Goal: Browse casually

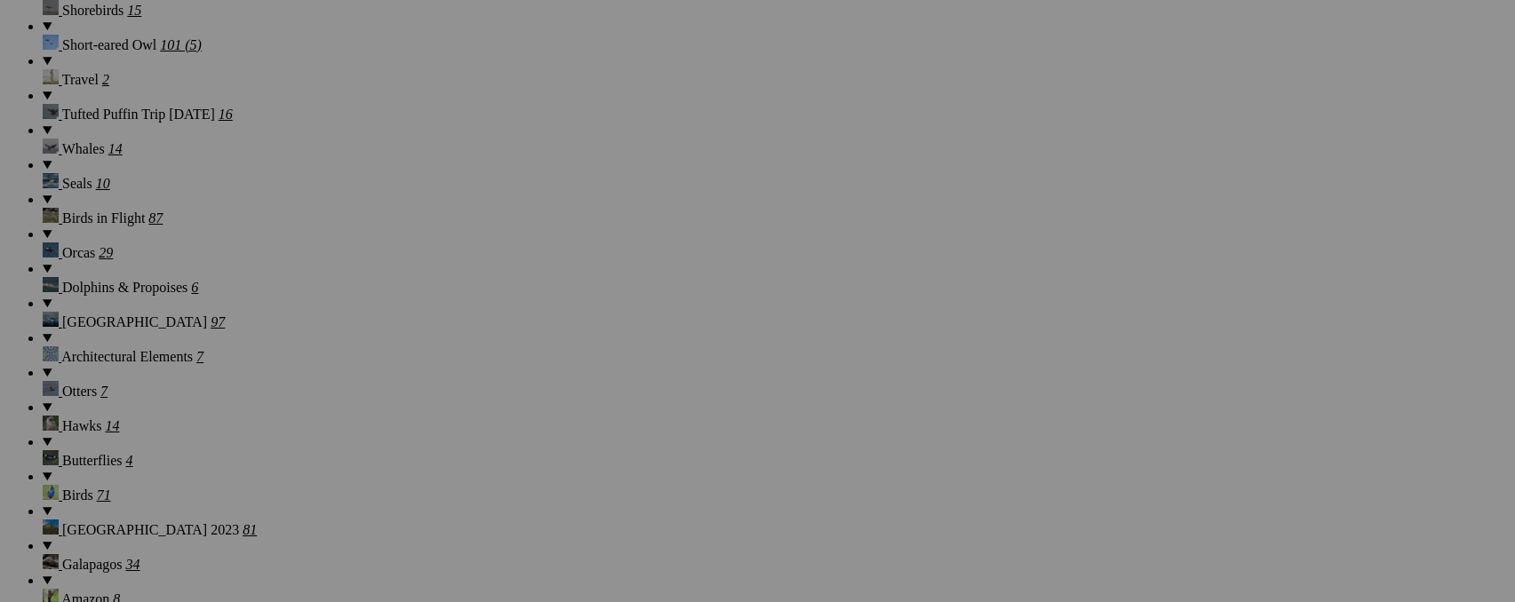
scroll to position [1783, 0]
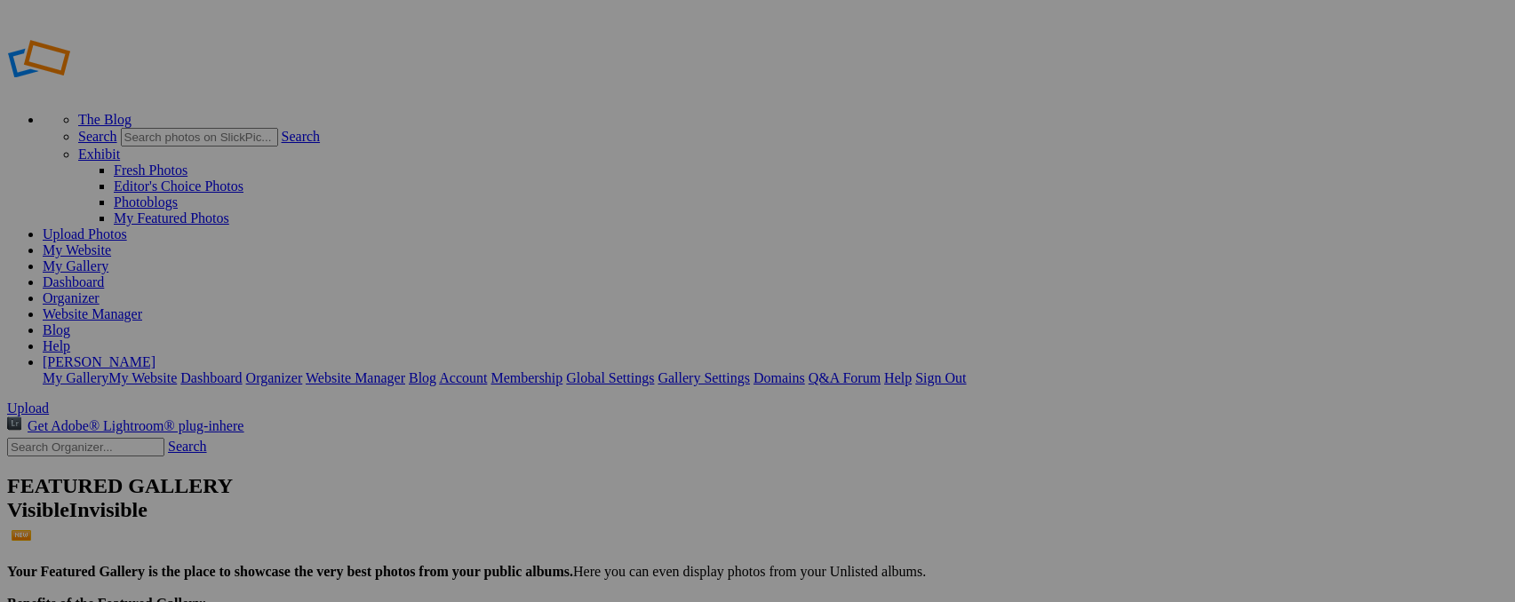
scroll to position [1774, 0]
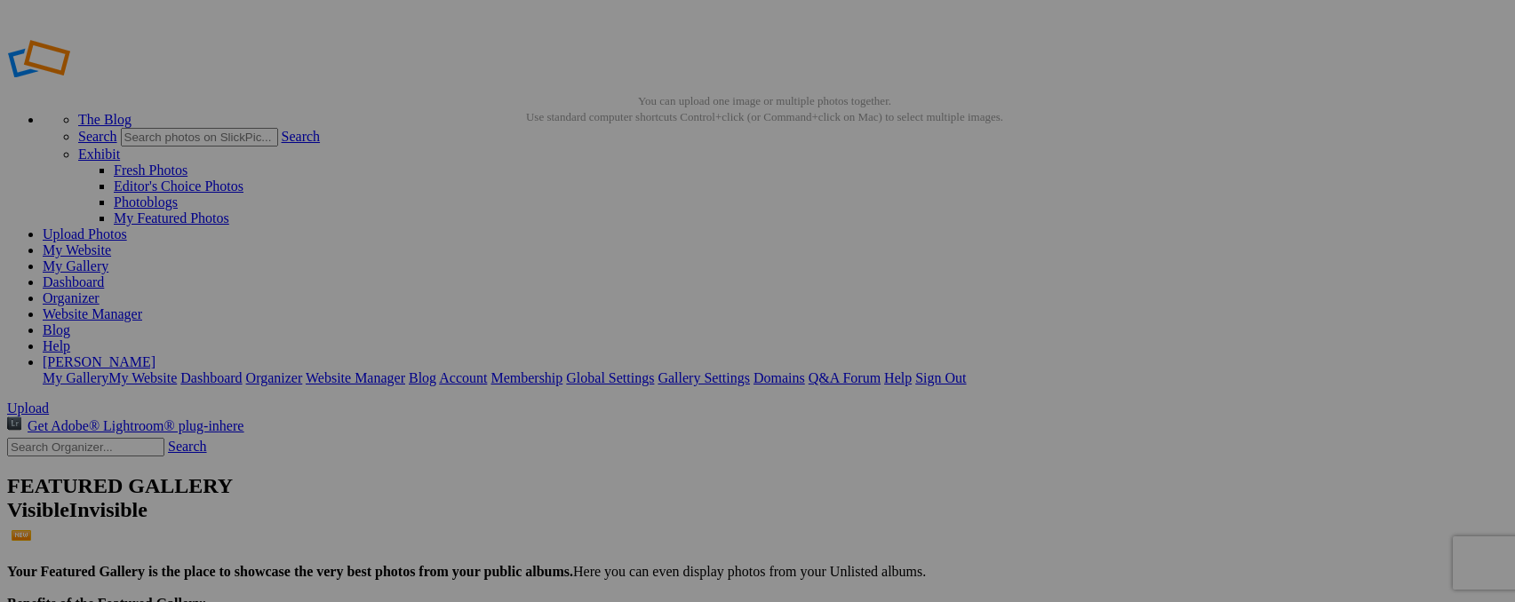
scroll to position [1, 0]
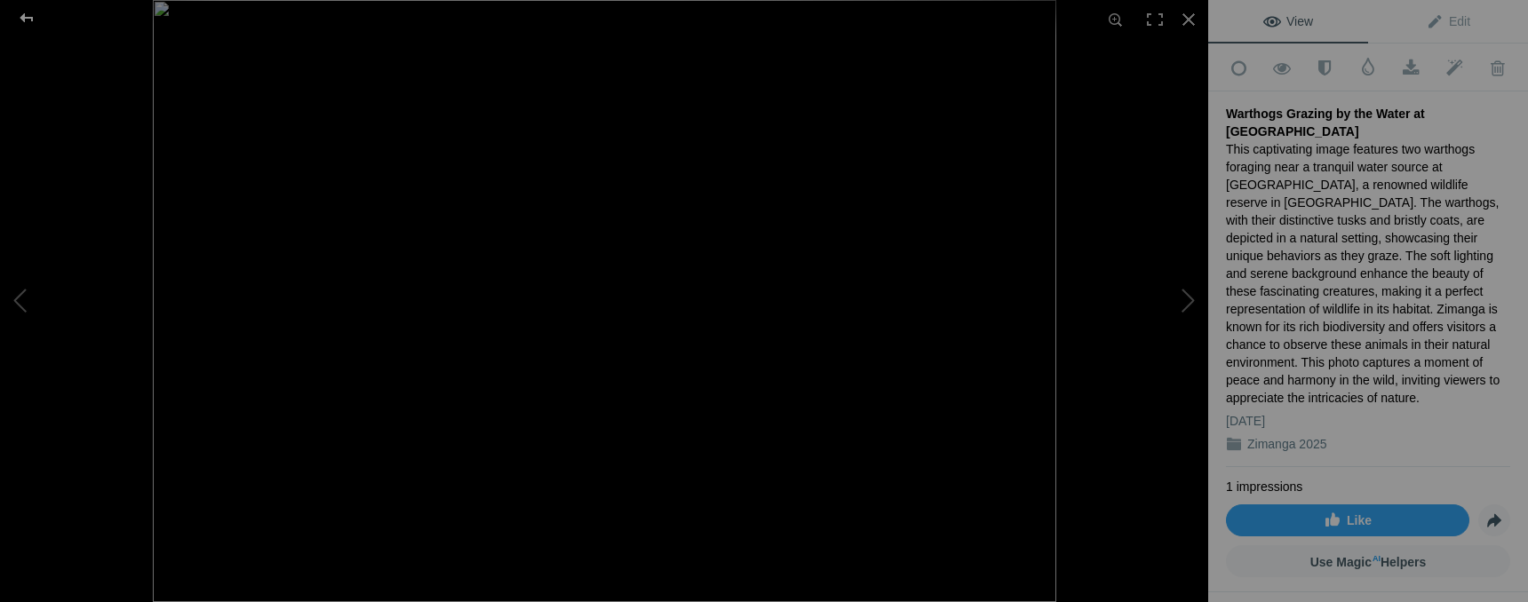
click at [26, 17] on div at bounding box center [27, 18] width 64 height 36
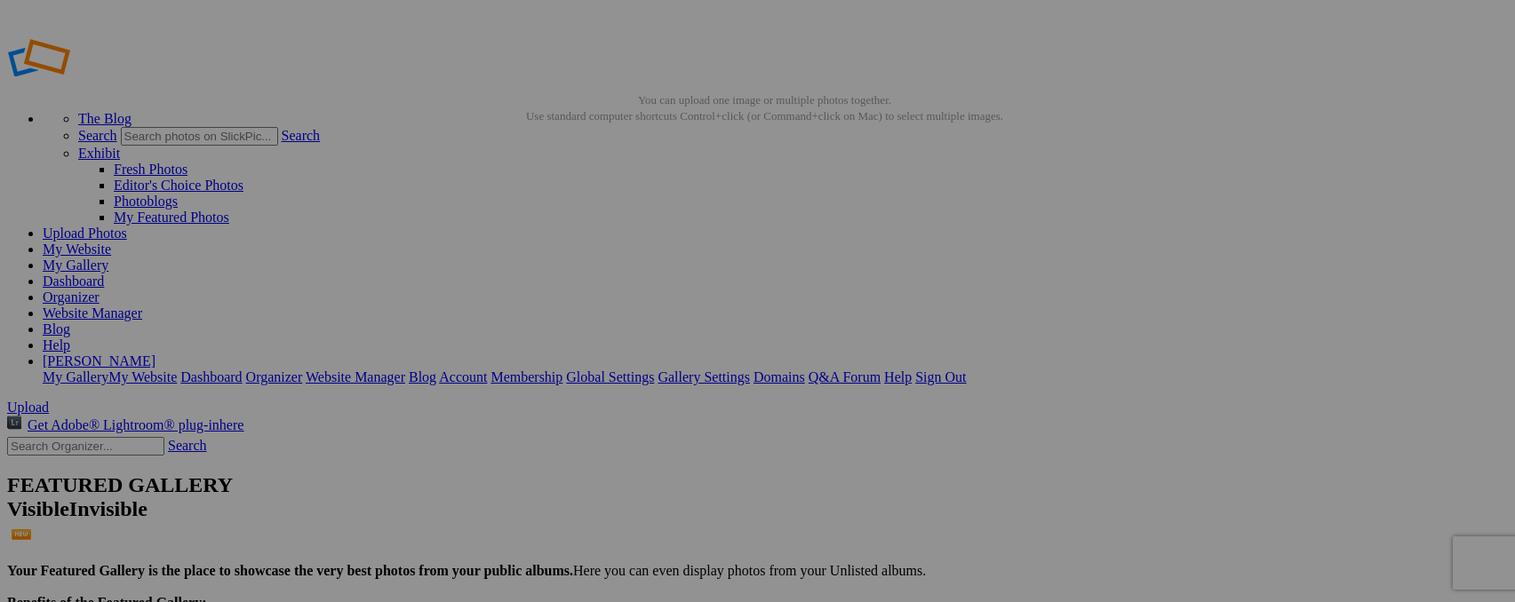
click at [500, 298] on img at bounding box center [494, 265] width 89 height 133
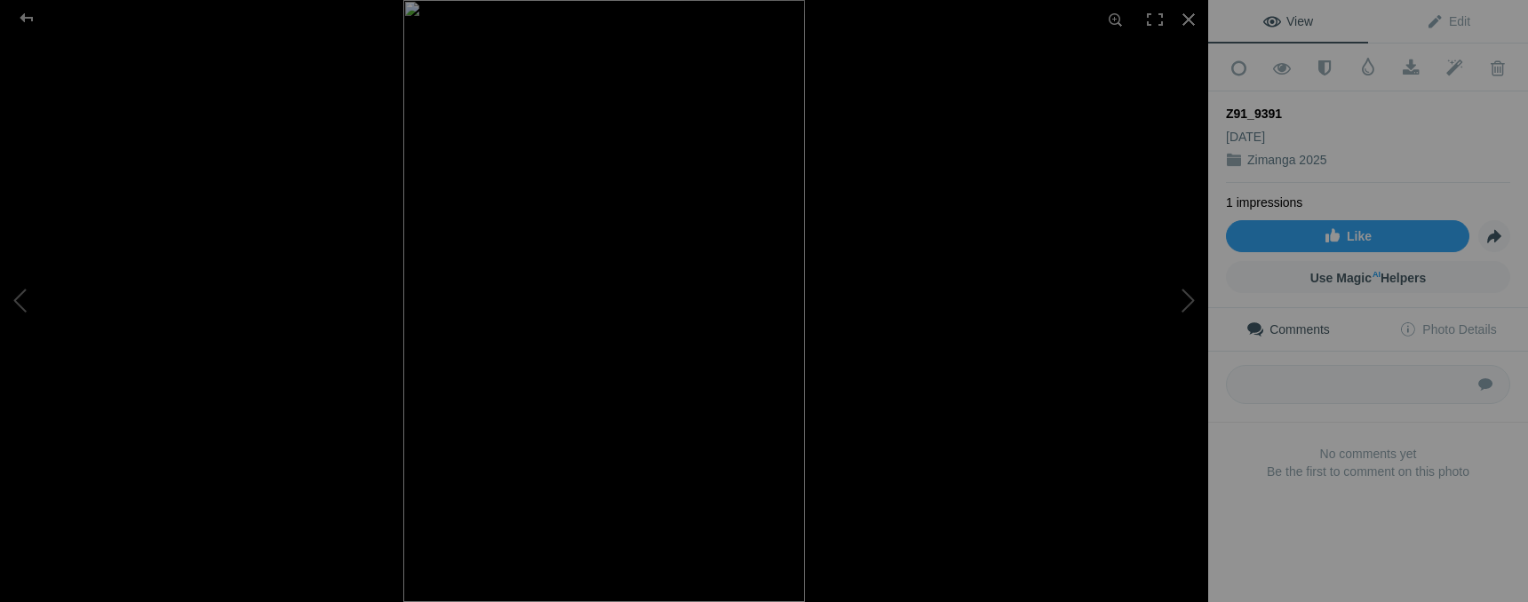
click at [988, 390] on div at bounding box center [1007, 301] width 1208 height 602
click at [1176, 301] on button at bounding box center [1141, 301] width 133 height 217
click at [1176, 300] on button at bounding box center [1141, 301] width 133 height 217
